Goal: Information Seeking & Learning: Check status

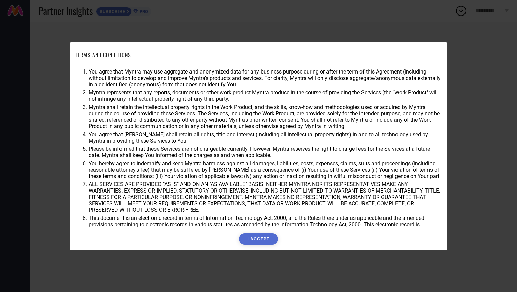
click at [248, 237] on button "I ACCEPT" at bounding box center [258, 238] width 39 height 11
click at [248, 237] on div "Accepting..." at bounding box center [258, 238] width 367 height 11
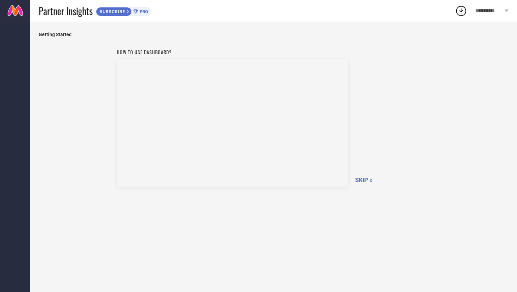
click at [360, 182] on span "SKIP »" at bounding box center [364, 179] width 18 height 7
